Goal: Find specific page/section: Find specific page/section

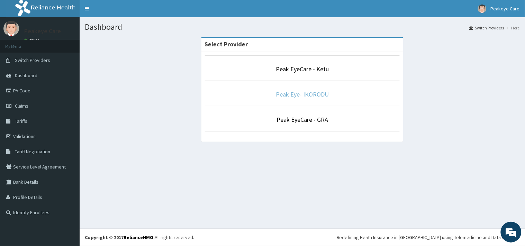
click at [303, 93] on link "Peak Eye- IKORODU" at bounding box center [302, 94] width 53 height 8
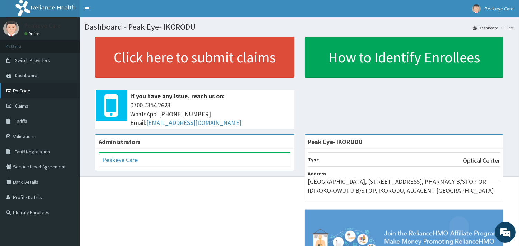
click at [22, 90] on link "PA Code" at bounding box center [40, 90] width 80 height 15
